Goal: Information Seeking & Learning: Learn about a topic

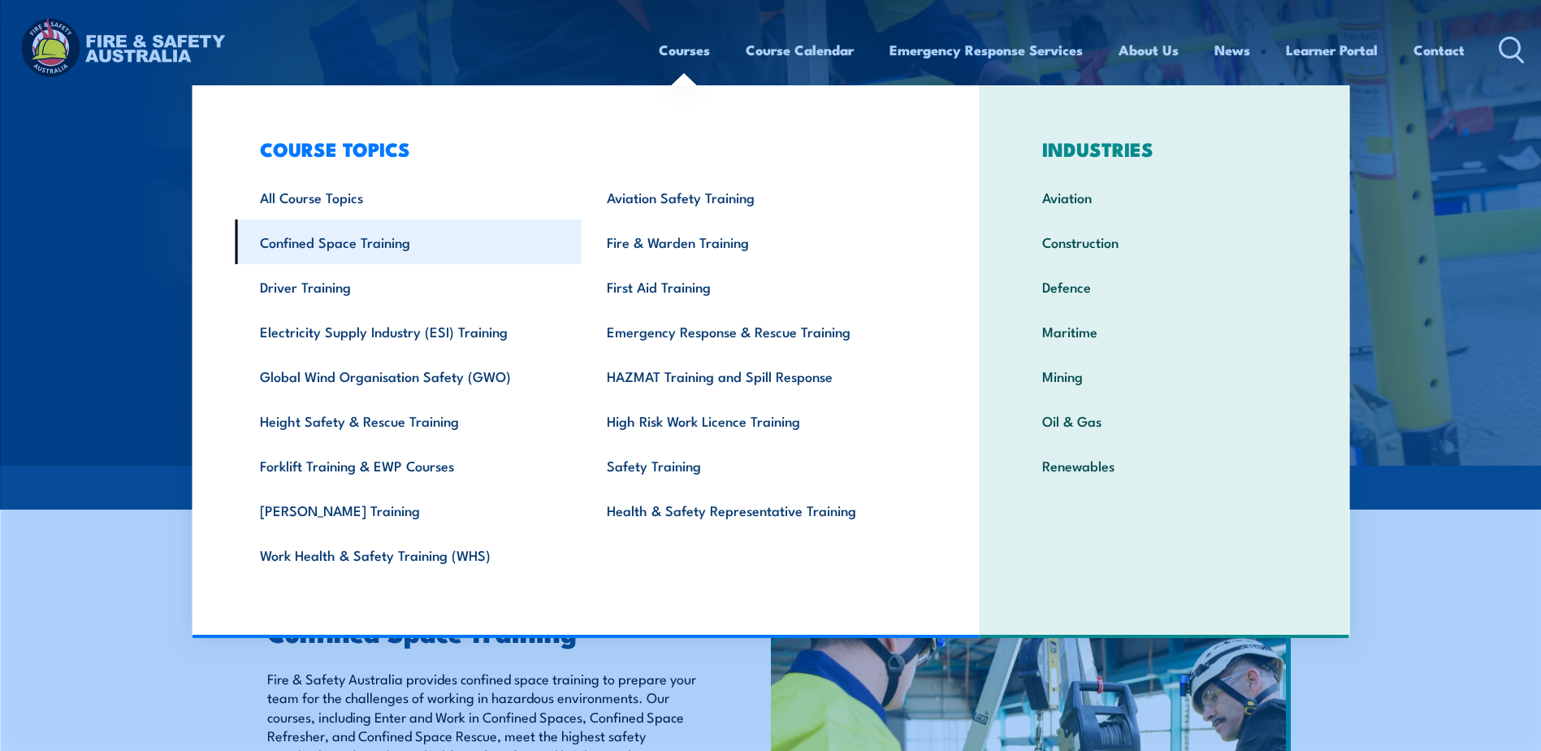
click at [364, 240] on link "Confined Space Training" at bounding box center [408, 241] width 347 height 45
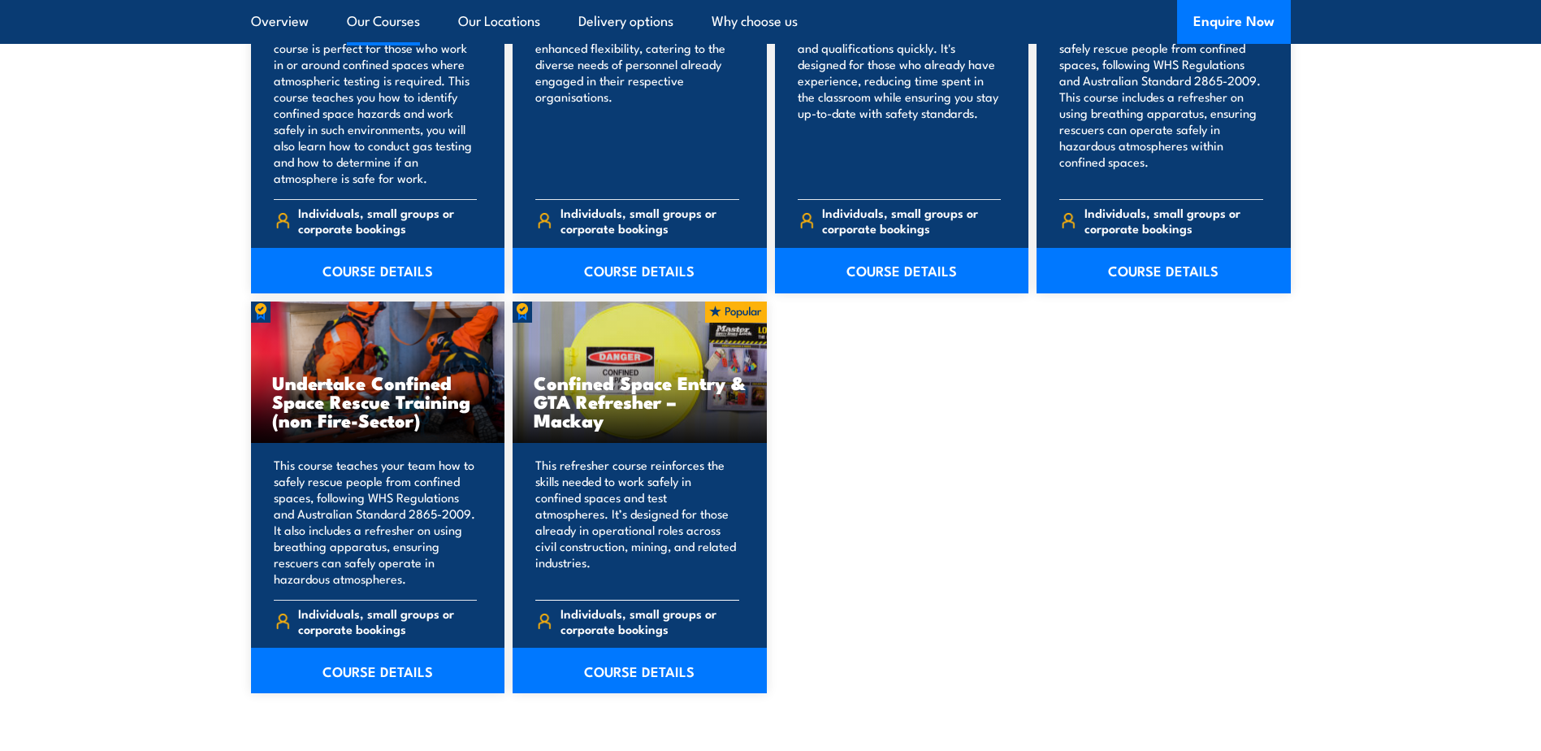
scroll to position [1300, 0]
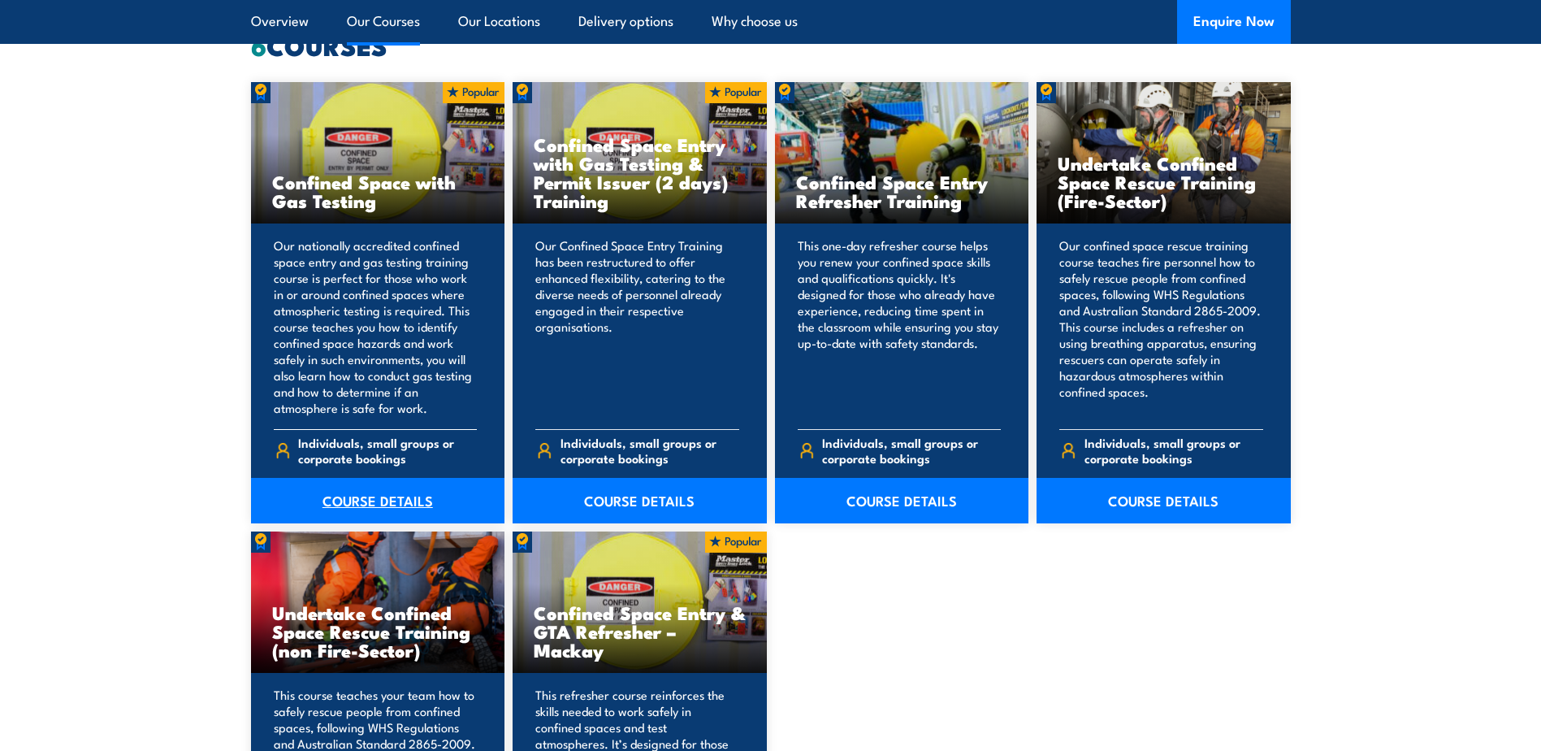
click at [397, 500] on link "COURSE DETAILS" at bounding box center [378, 501] width 254 height 46
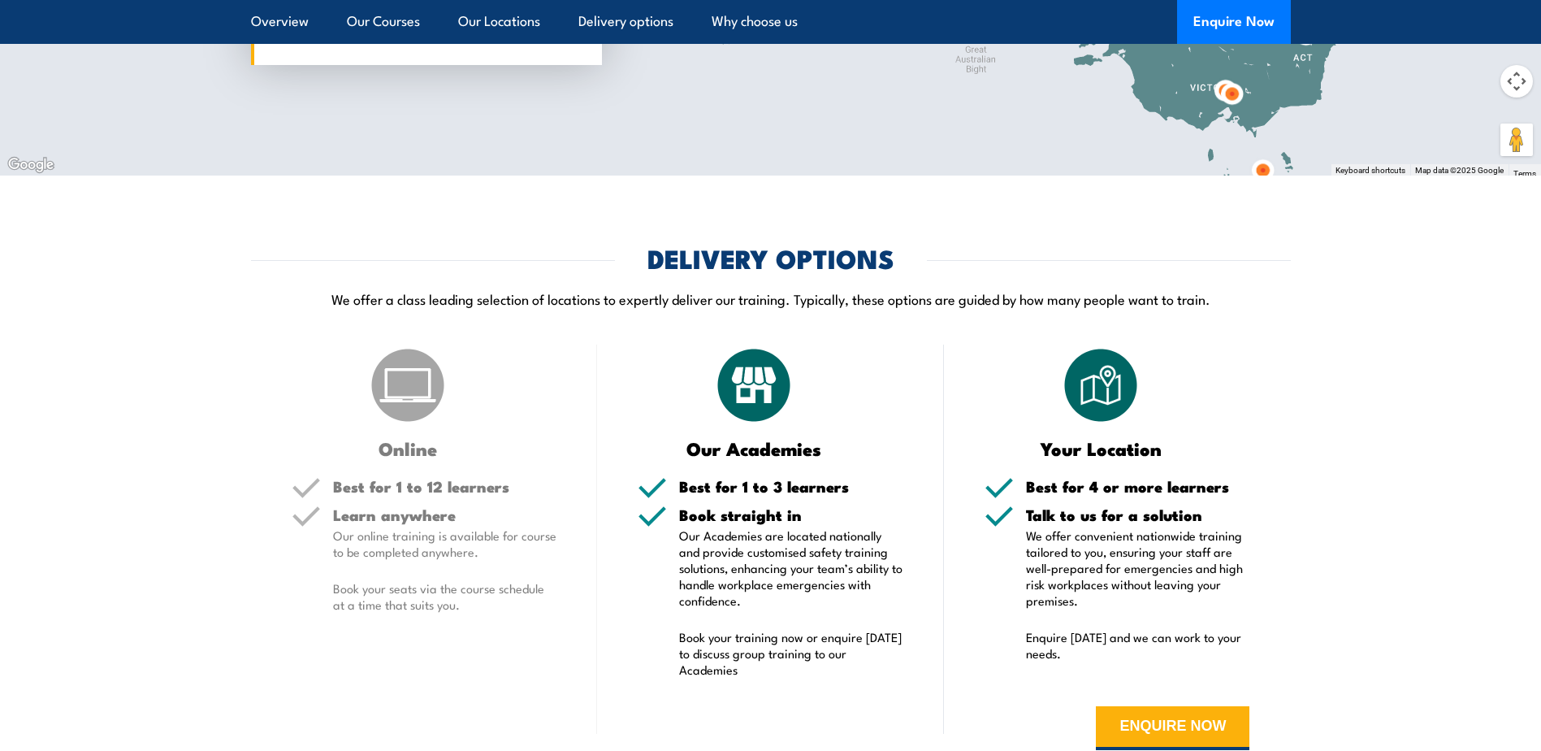
scroll to position [2438, 0]
